Goal: Information Seeking & Learning: Learn about a topic

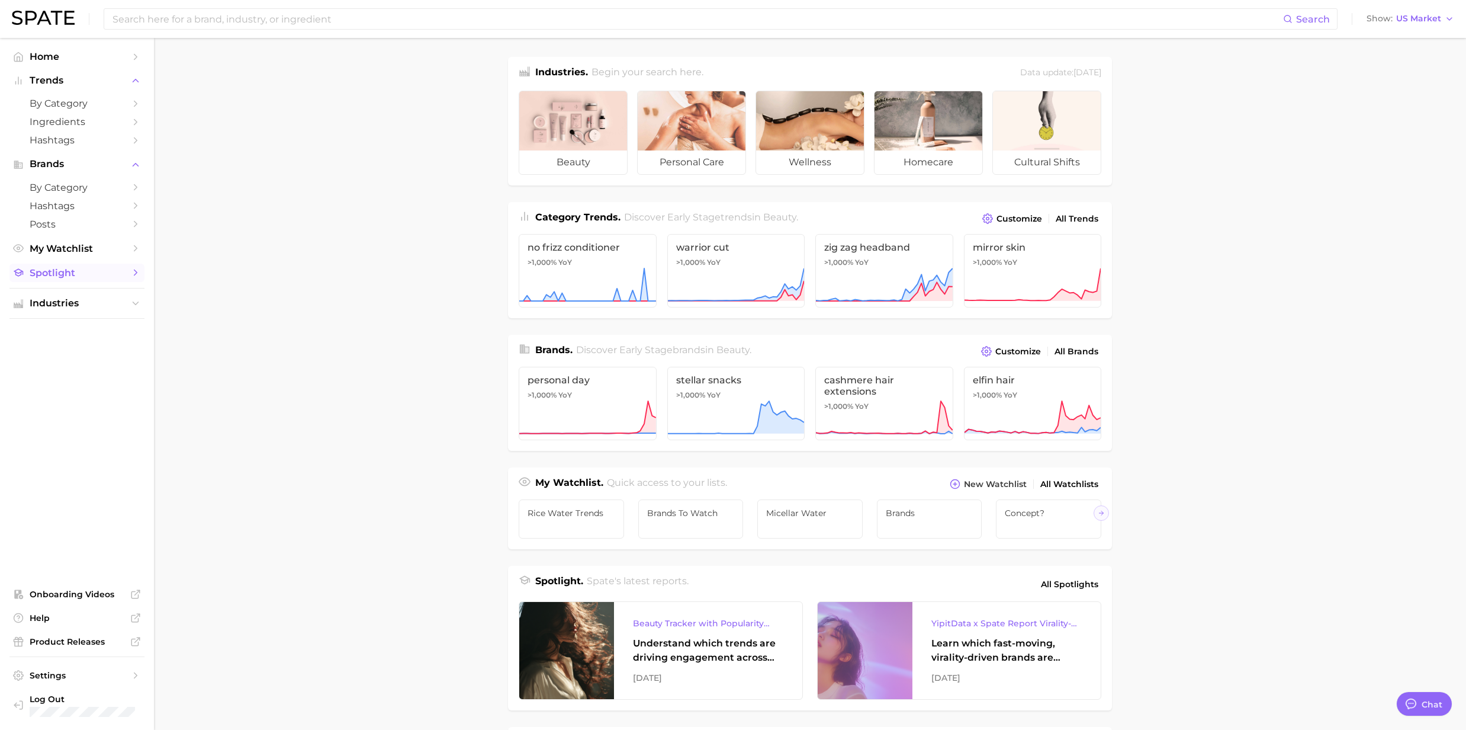
click at [124, 275] on span "Spotlight" at bounding box center [77, 272] width 95 height 11
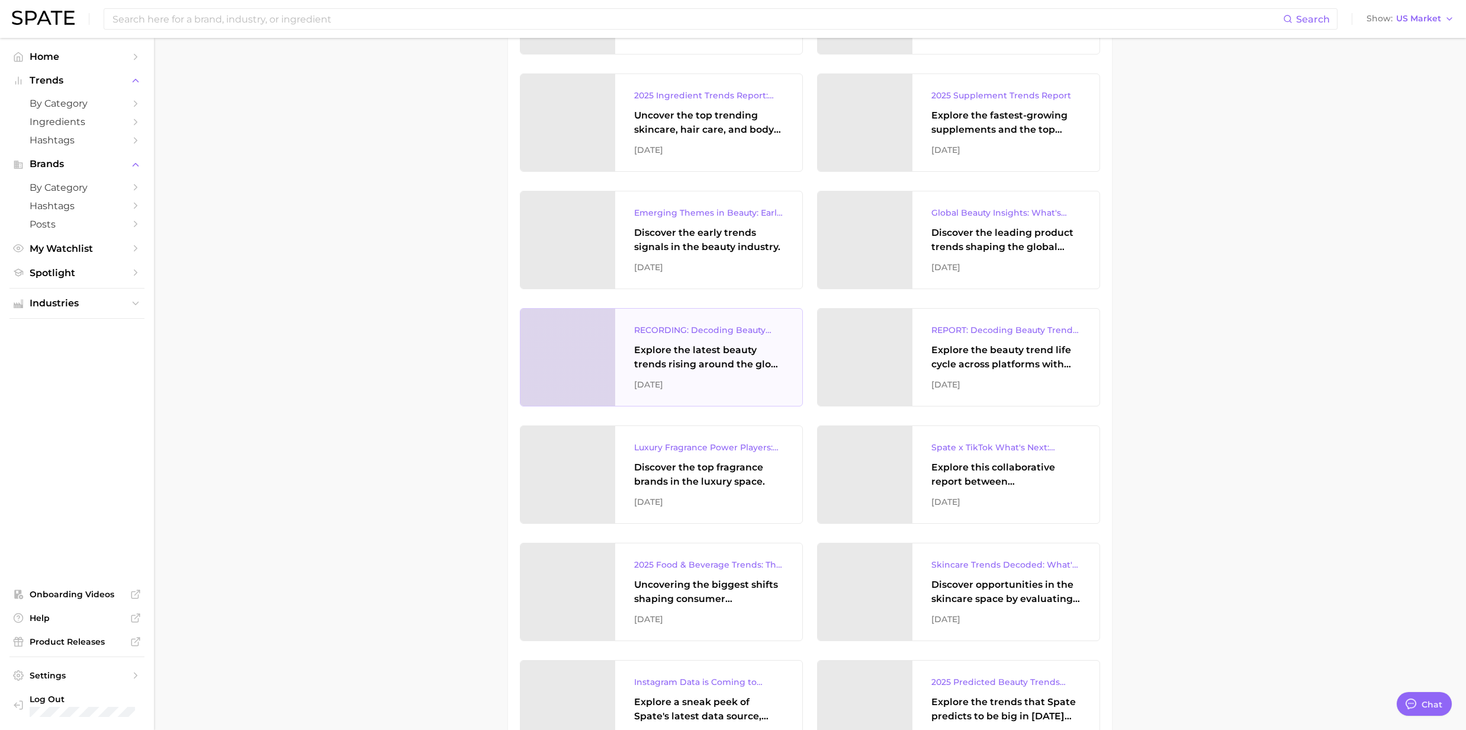
scroll to position [631, 0]
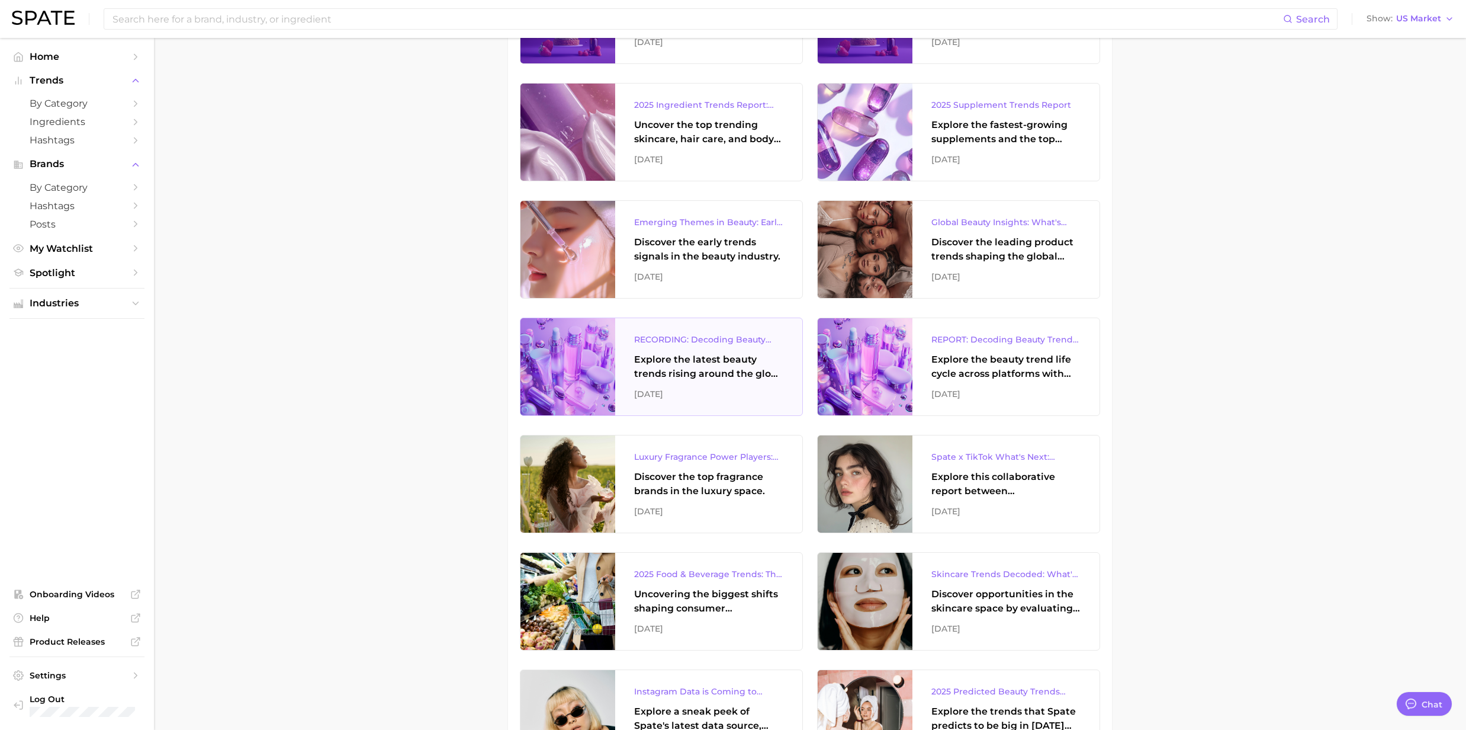
click at [687, 342] on div "RECORDING: Decoding Beauty Trends & Platform Dynamics on Google, TikTok & Insta…" at bounding box center [708, 339] width 149 height 14
click at [1000, 351] on div "REPORT: Decoding Beauty Trends & Platform Dynamics on Google, TikTok & Instagra…" at bounding box center [1005, 366] width 187 height 97
click at [703, 237] on div "Discover the early trends signals in the beauty industry." at bounding box center [708, 249] width 149 height 28
click at [1001, 249] on div "Discover the leading product trends shaping the global beauty market." at bounding box center [1005, 249] width 149 height 28
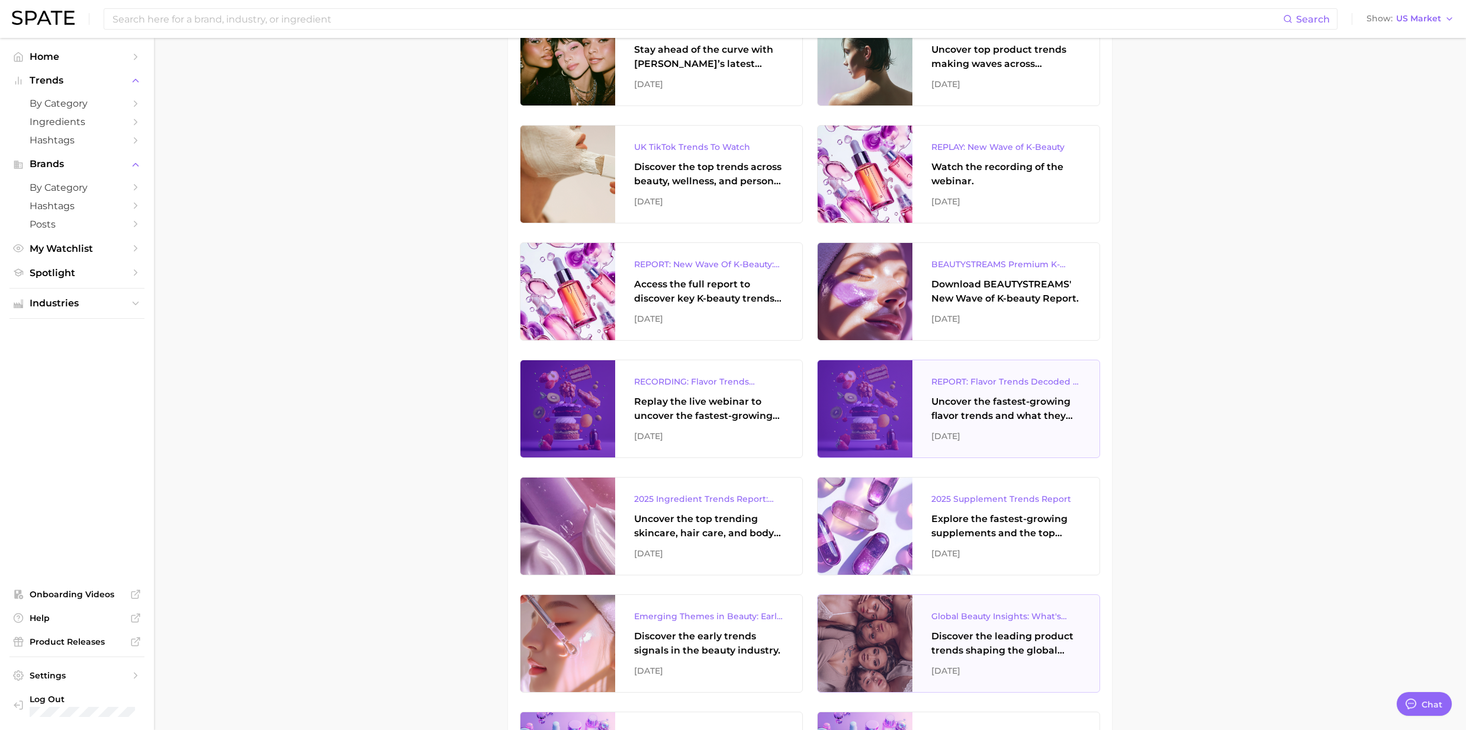
scroll to position [237, 0]
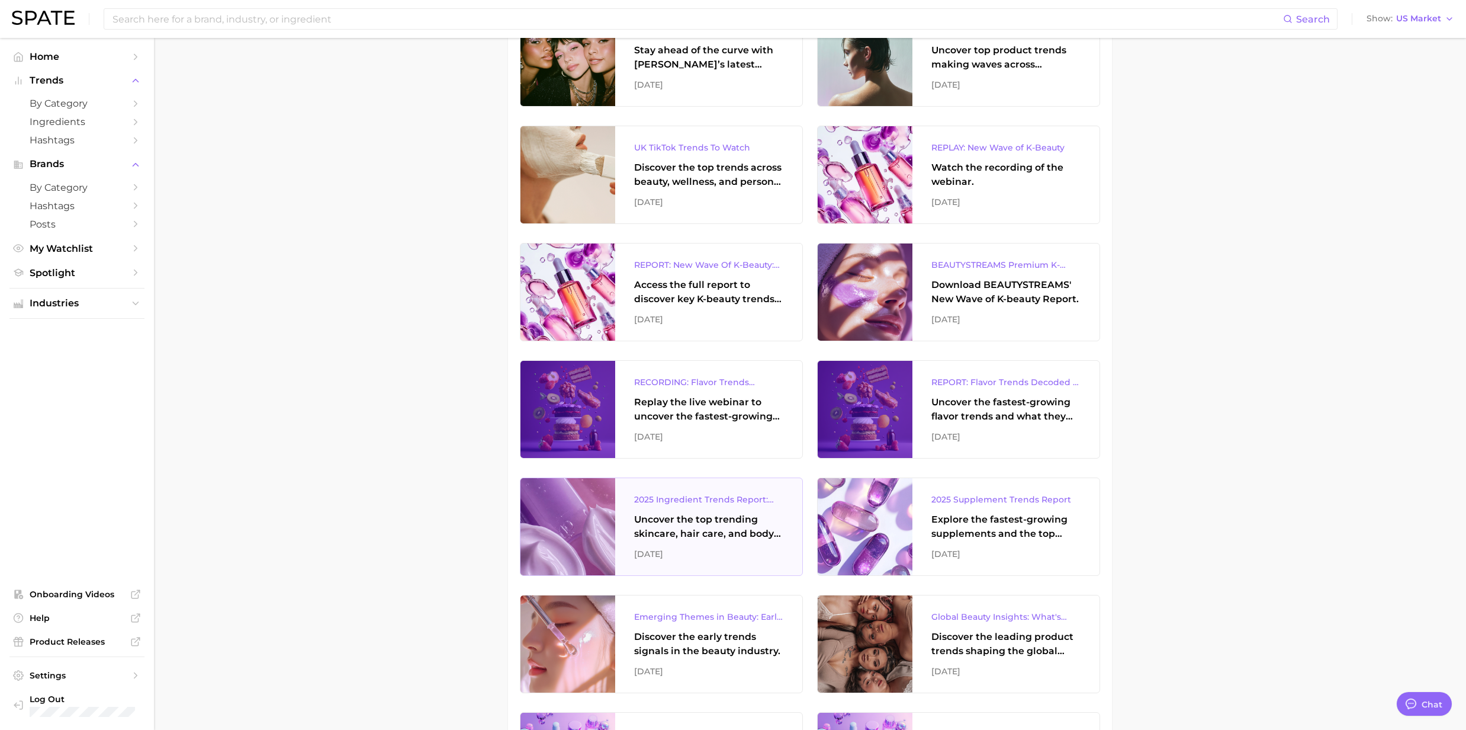
click at [687, 521] on div "Uncover the top trending skincare, hair care, and body care ingredients capturi…" at bounding box center [708, 526] width 149 height 28
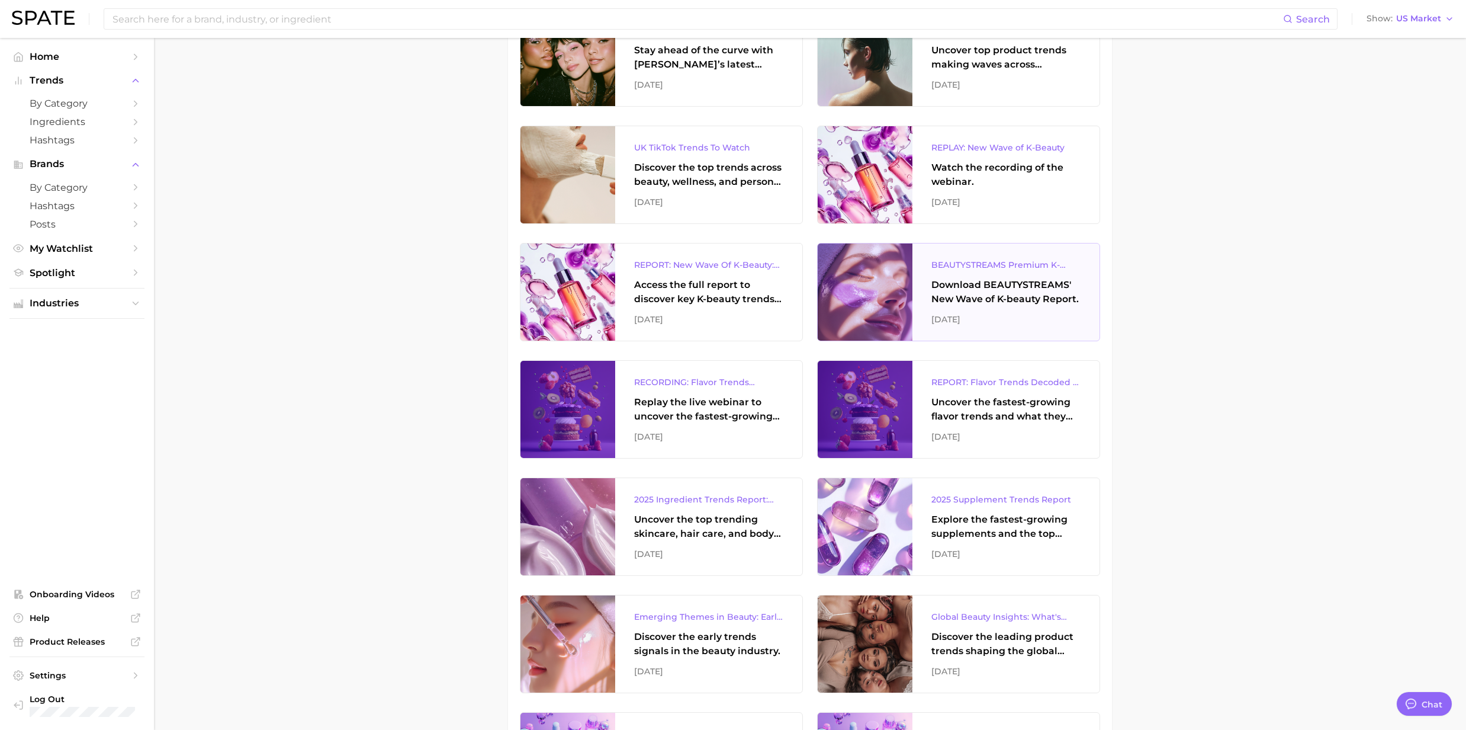
click at [1007, 283] on div "Download BEAUTYSTREAMS' New Wave of K-beauty Report." at bounding box center [1005, 292] width 149 height 28
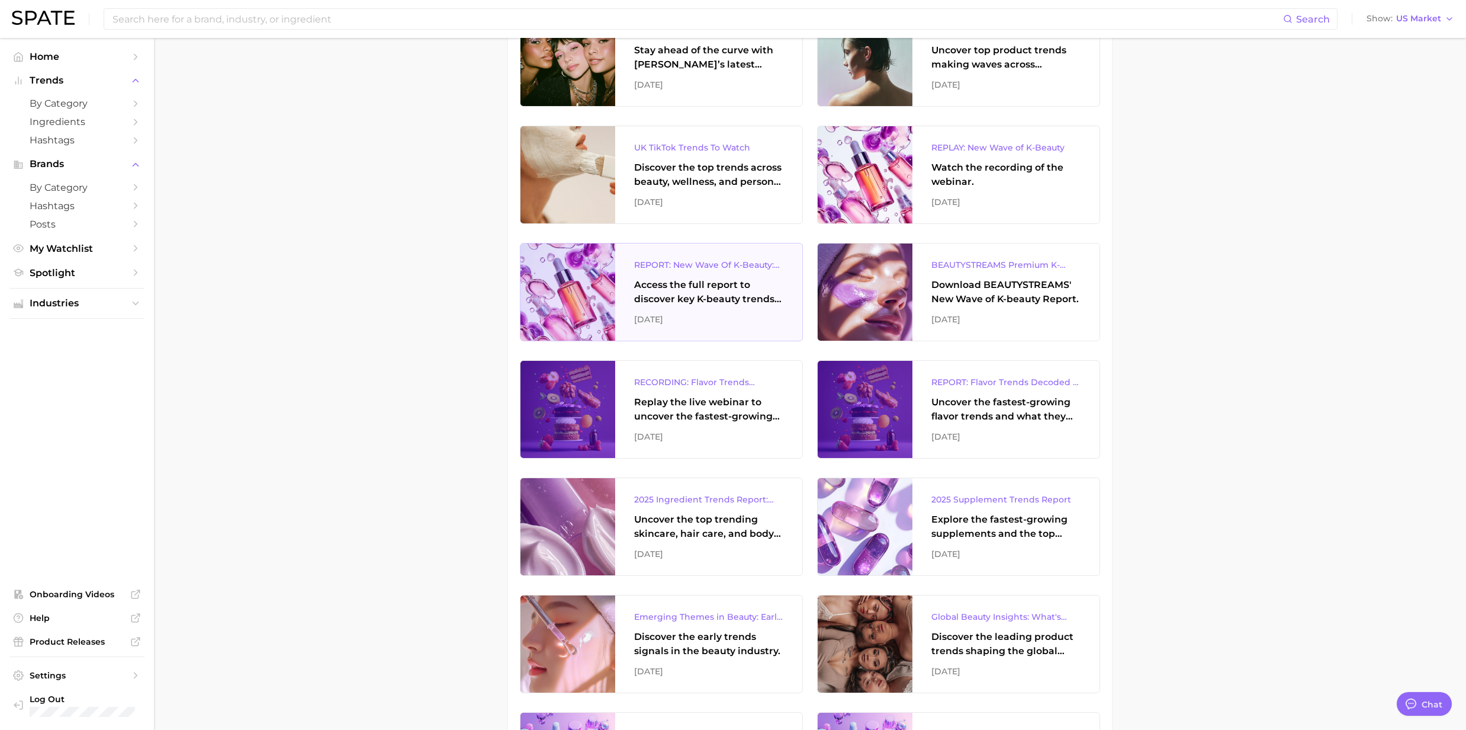
click at [688, 297] on div "Access the full report to discover key K-beauty trends influencing [DATE] beaut…" at bounding box center [708, 292] width 149 height 28
